Goal: Task Accomplishment & Management: Use online tool/utility

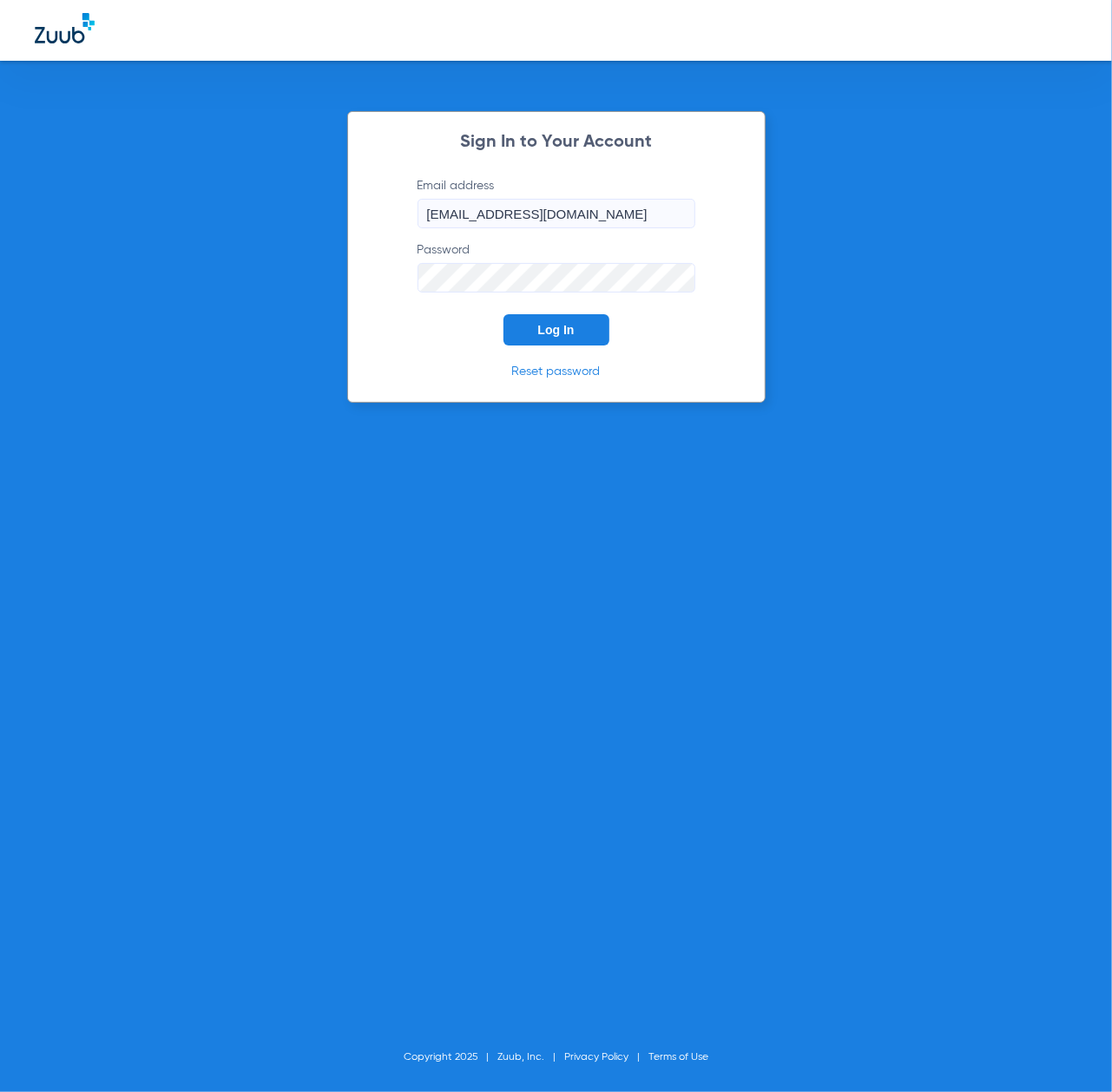
click at [555, 331] on span "Log In" at bounding box center [556, 329] width 37 height 14
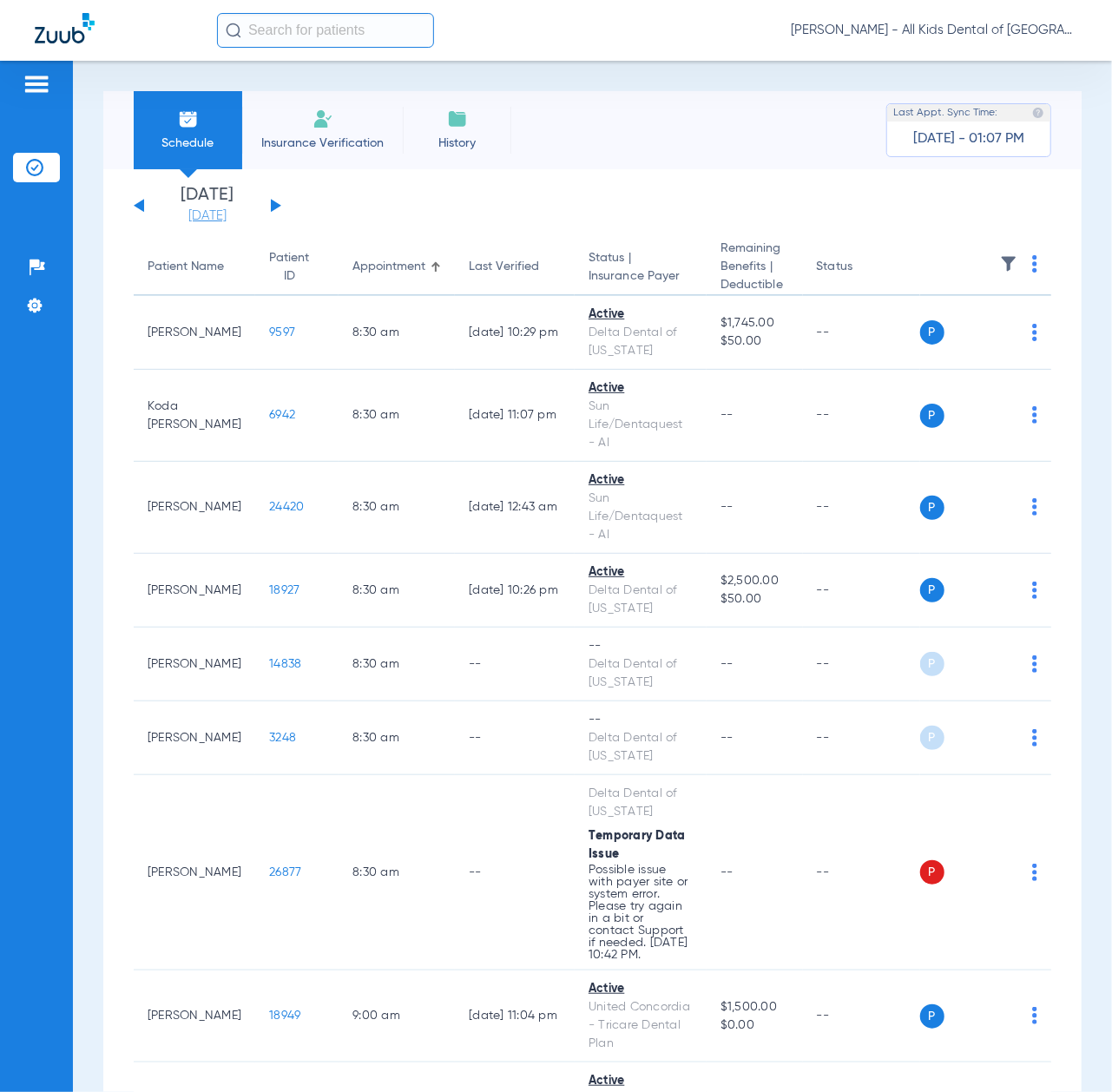
click at [203, 208] on link "[DATE]" at bounding box center [208, 216] width 104 height 17
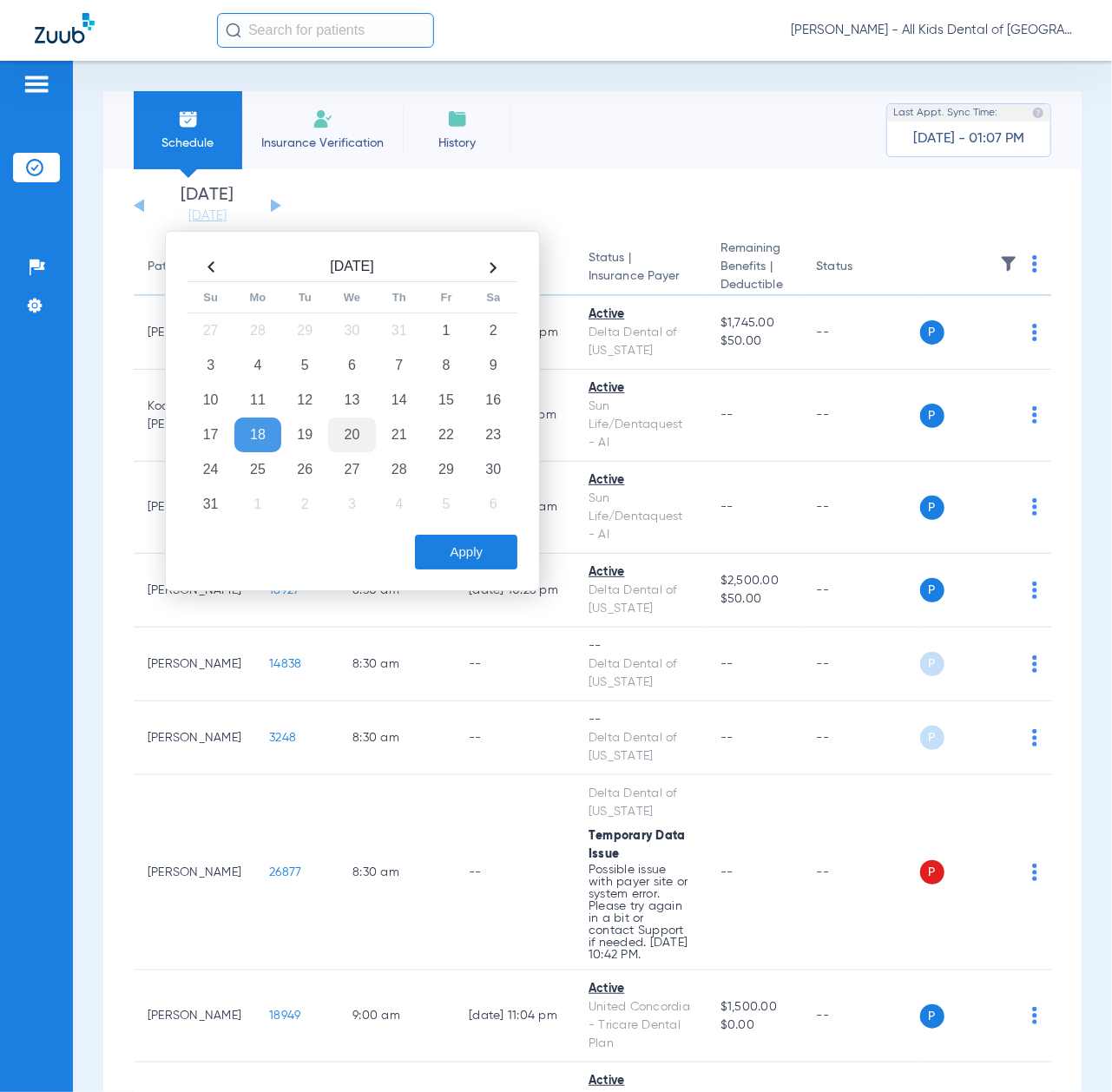
click at [345, 431] on td "20" at bounding box center [351, 434] width 47 height 35
click at [449, 583] on div "[DATE] Su Mo Tu We Th Fr Sa 27 28 29 30 31 1 2 3 4 5 6 7 8 9 10 11 12 13 14 15 …" at bounding box center [352, 410] width 375 height 360
click at [453, 566] on button "Apply" at bounding box center [466, 552] width 102 height 35
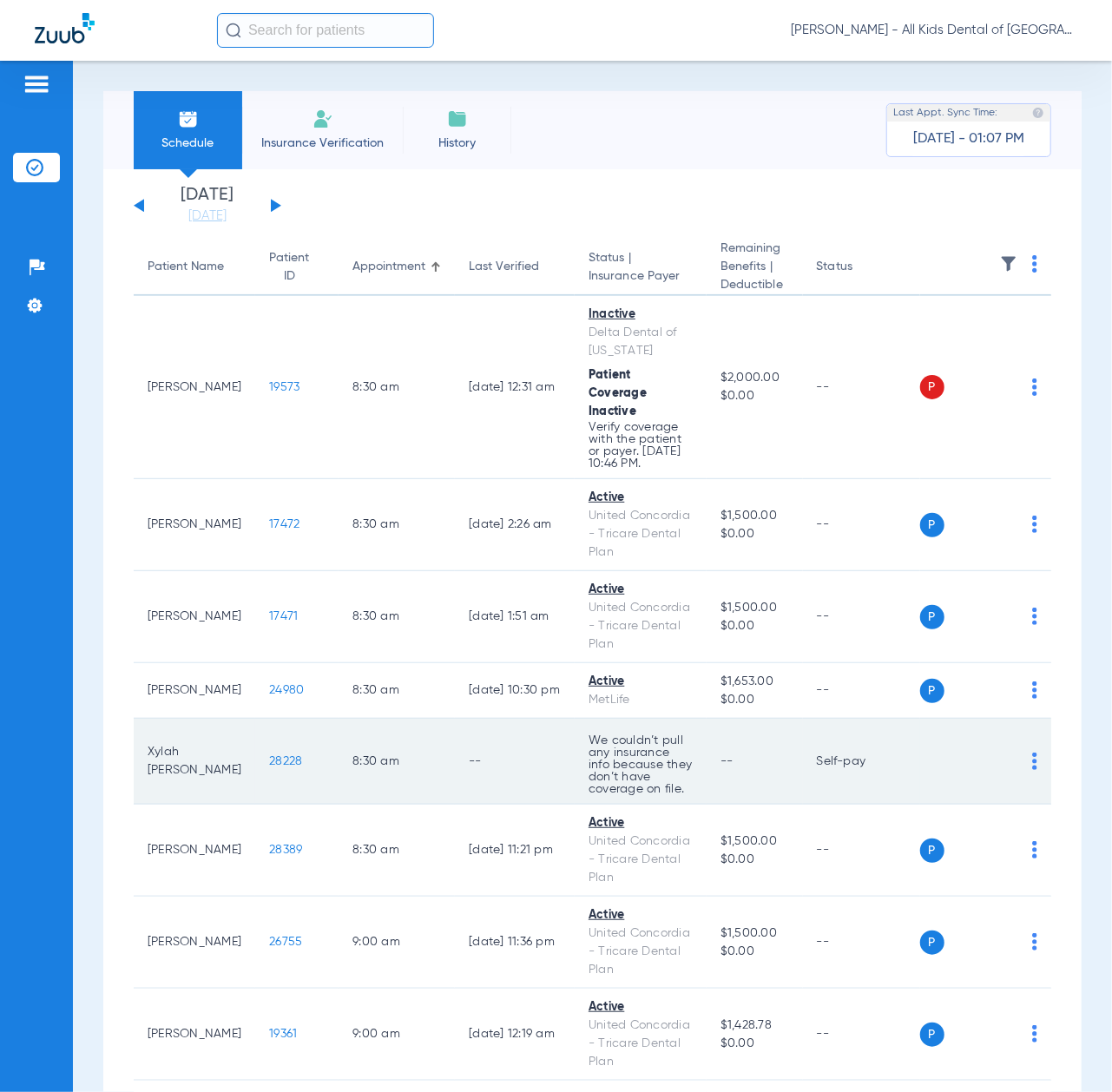
click at [269, 768] on span "28228" at bounding box center [286, 761] width 33 height 13
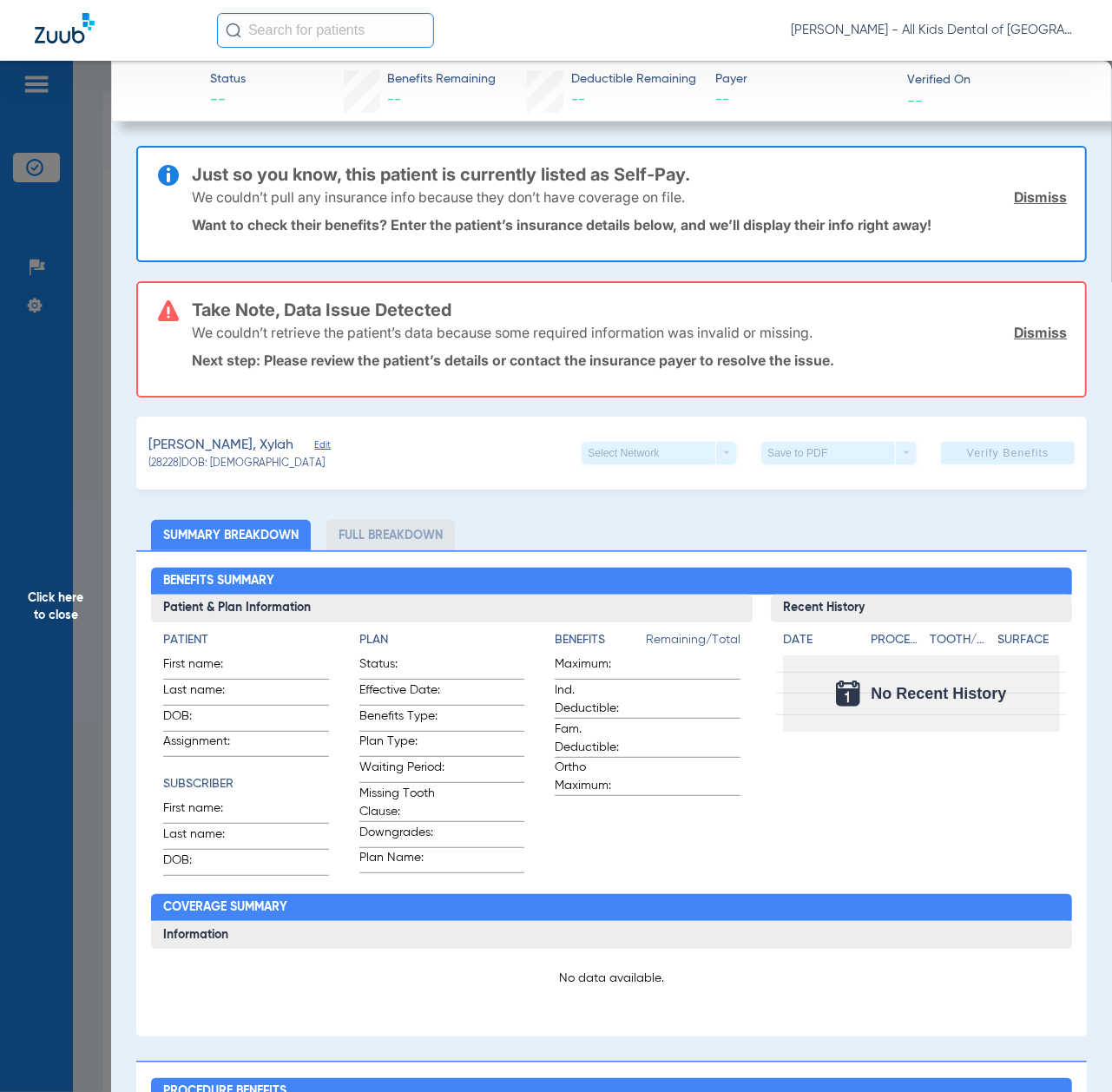
click at [50, 640] on span "Click here to close" at bounding box center [55, 606] width 111 height 1092
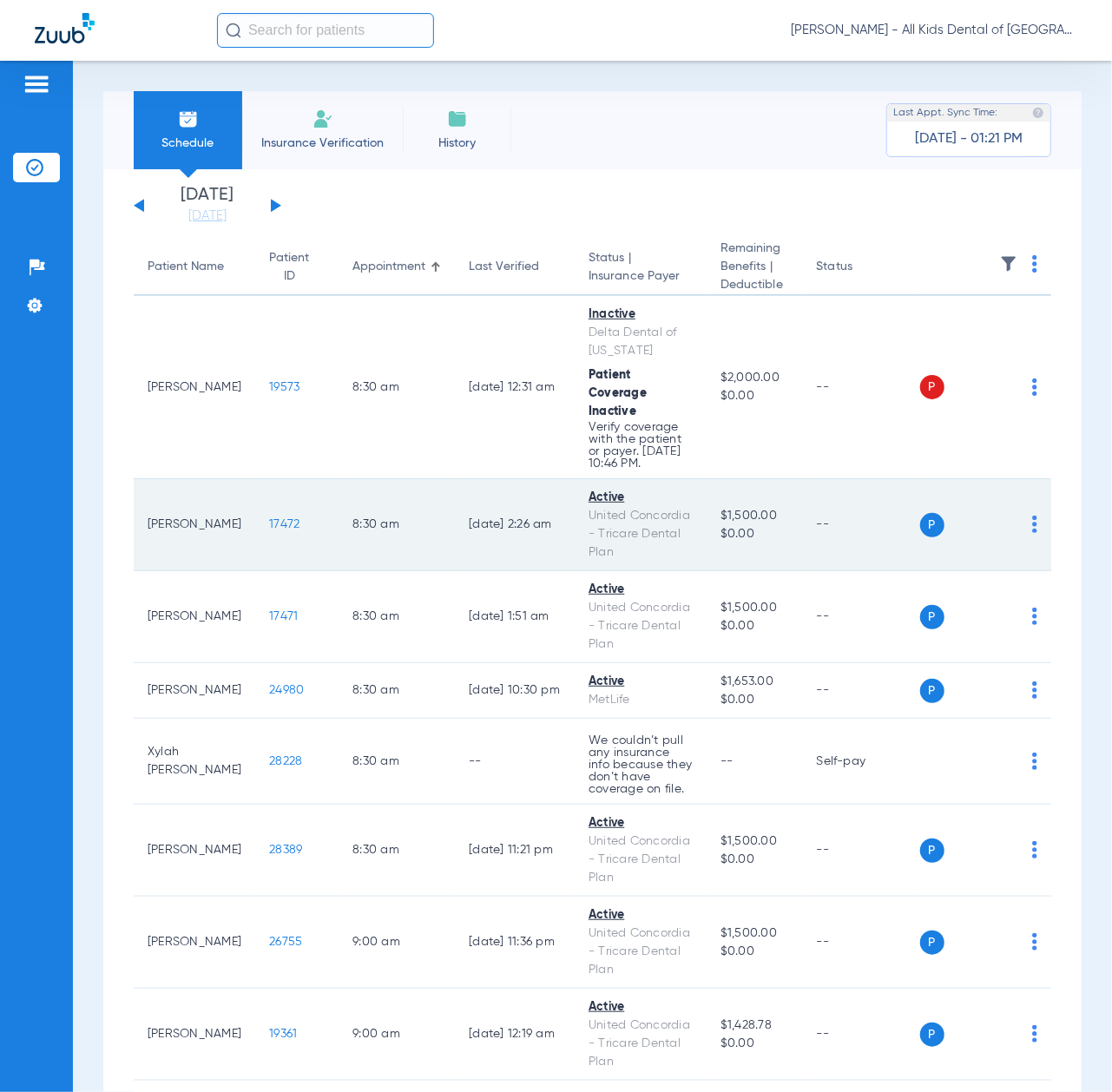
click at [278, 530] on span "17472" at bounding box center [284, 524] width 30 height 13
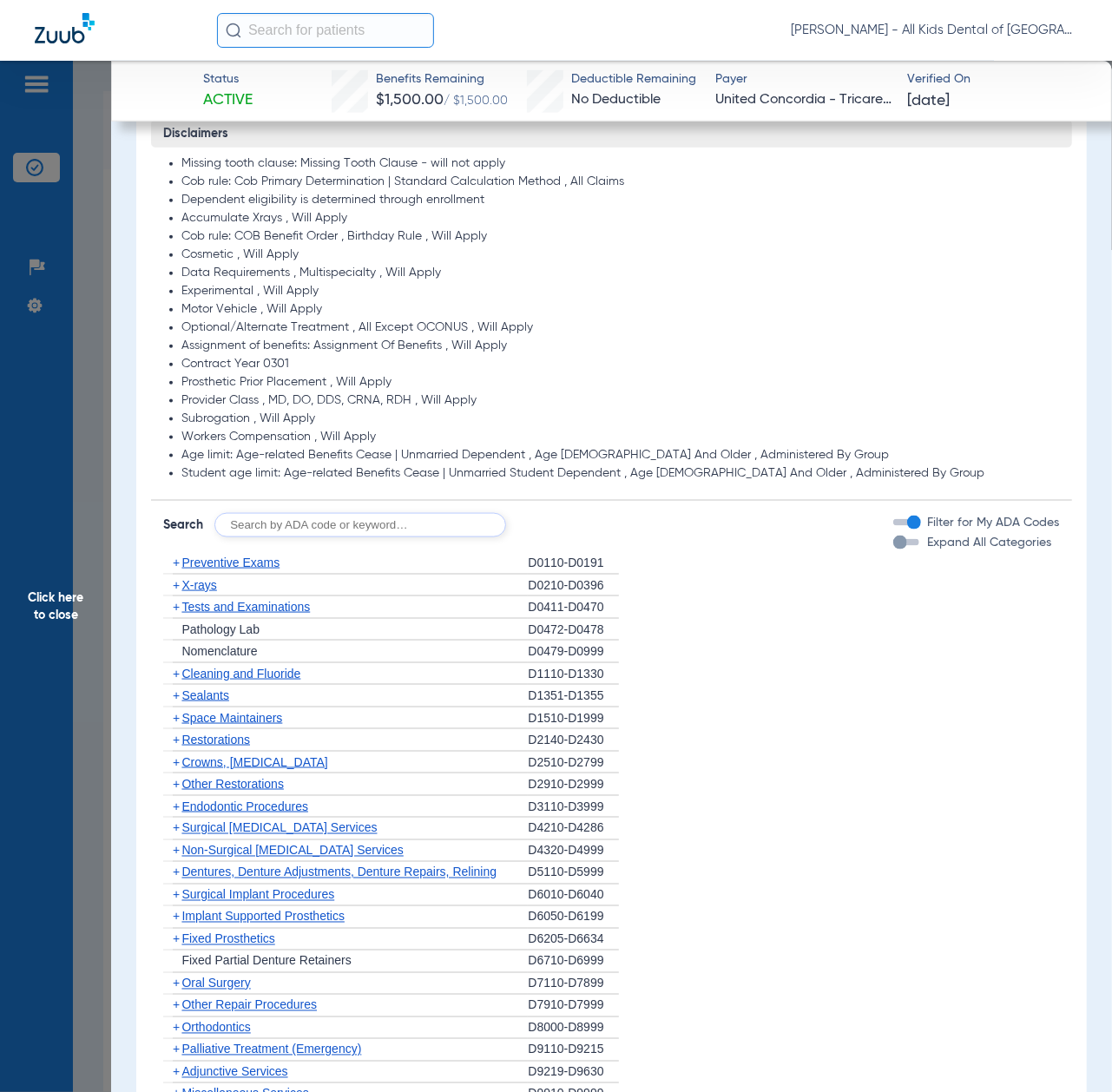
scroll to position [925, 0]
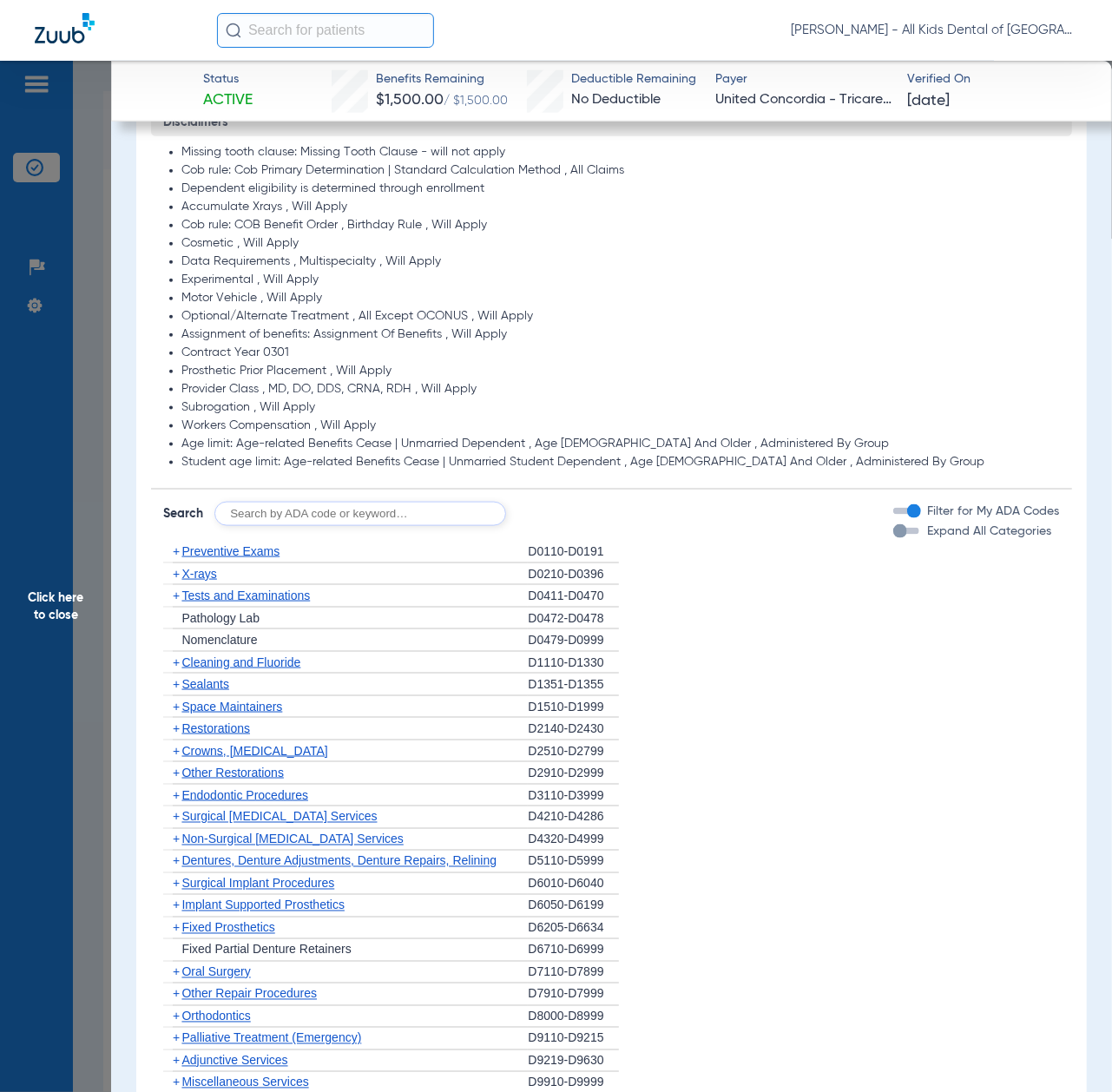
click at [345, 502] on input "text" at bounding box center [360, 514] width 292 height 24
paste input "D1206, D0330, D1351"
type input "D1206, D0330, D1351"
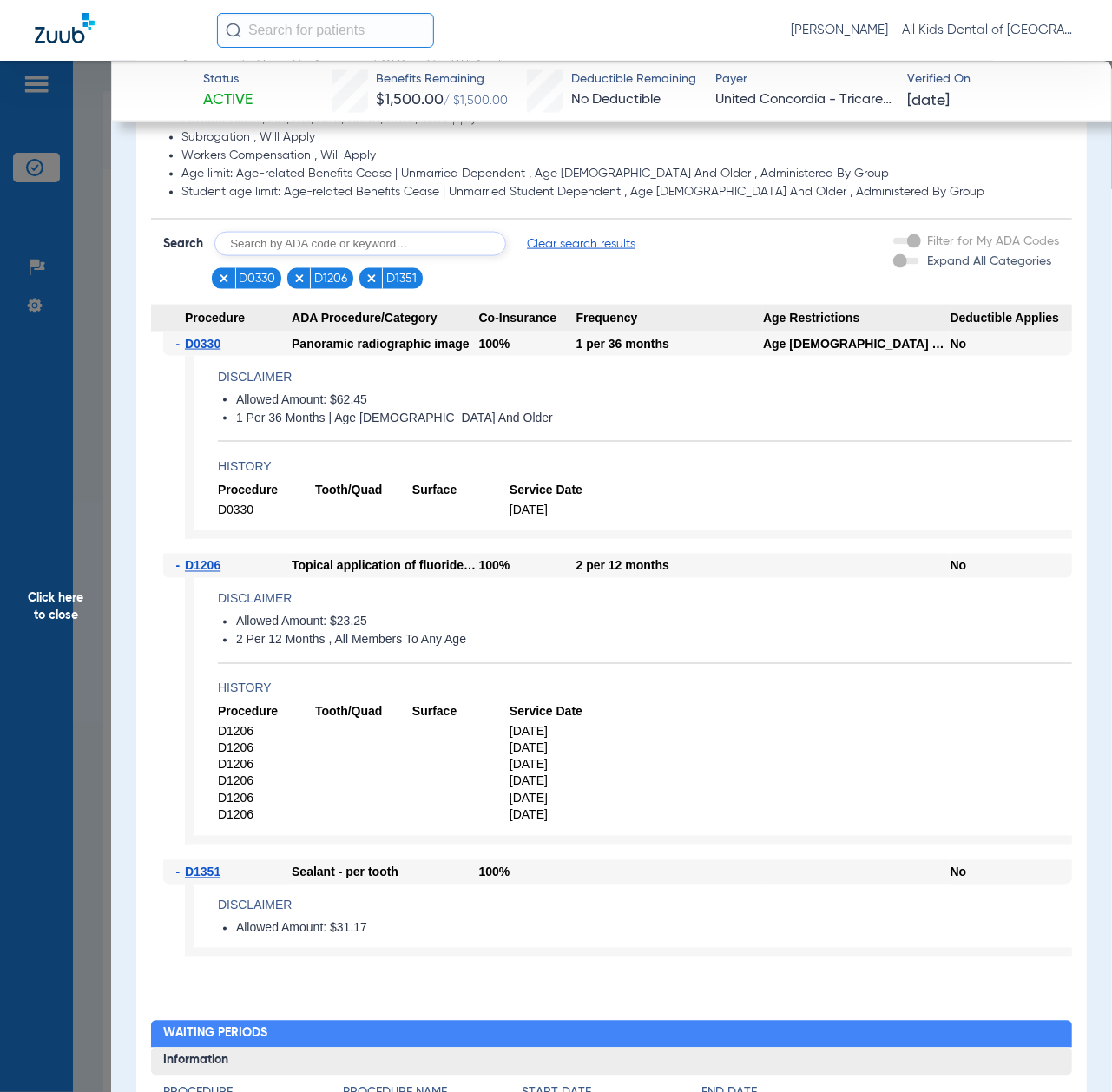
scroll to position [1157, 0]
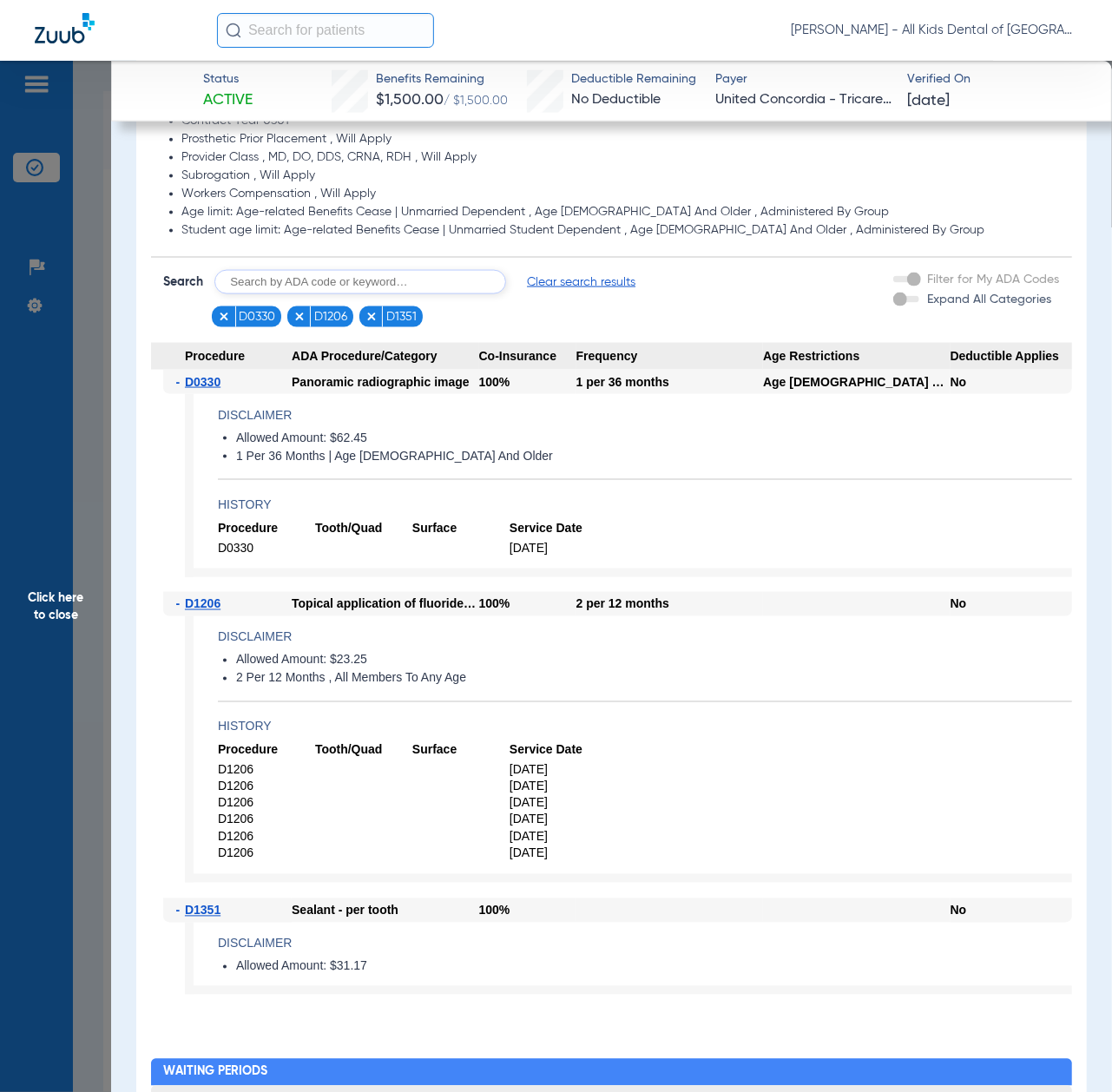
click at [39, 682] on span "Click here to close" at bounding box center [55, 606] width 111 height 1092
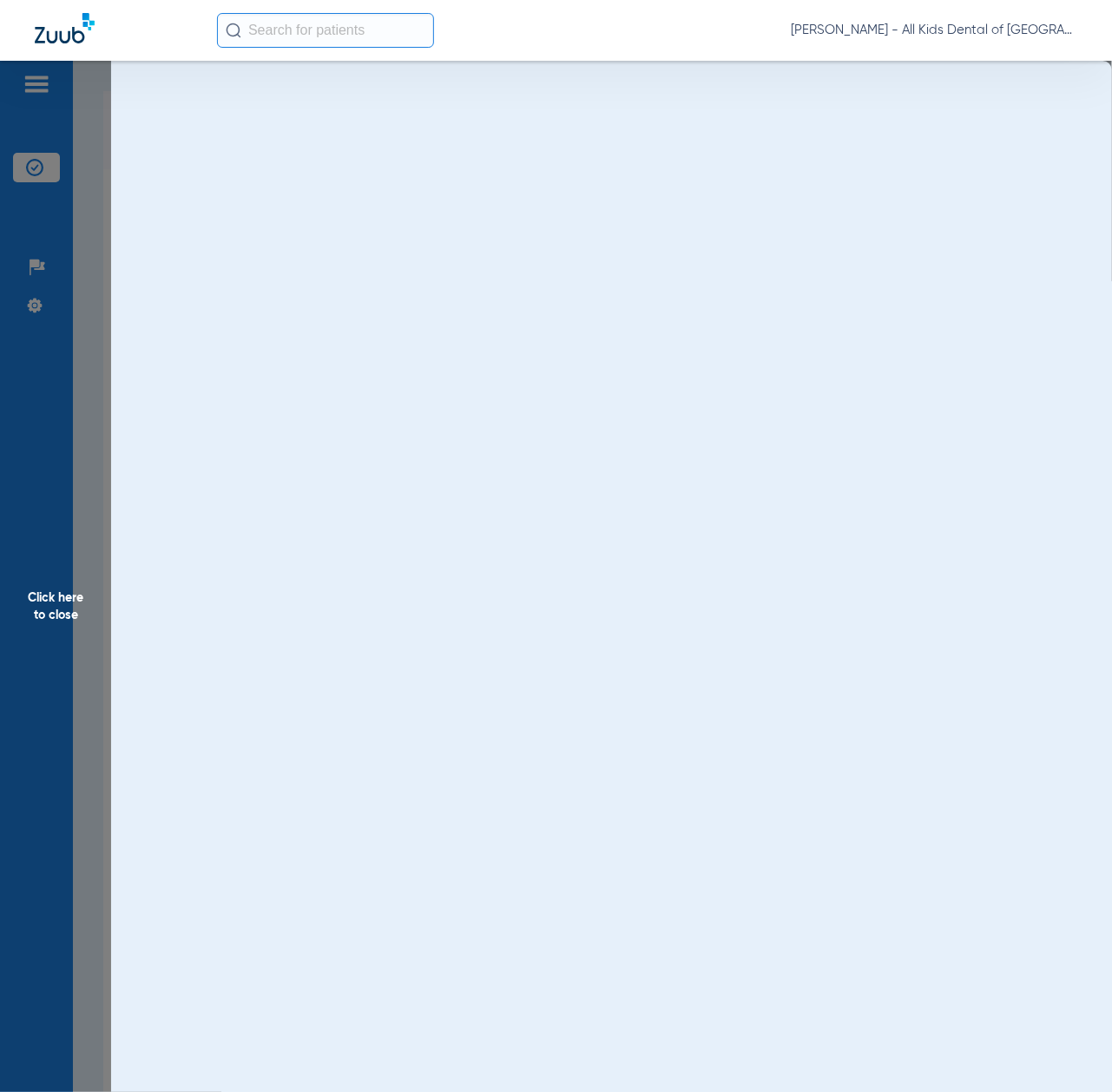
scroll to position [0, 0]
